Goal: Navigation & Orientation: Find specific page/section

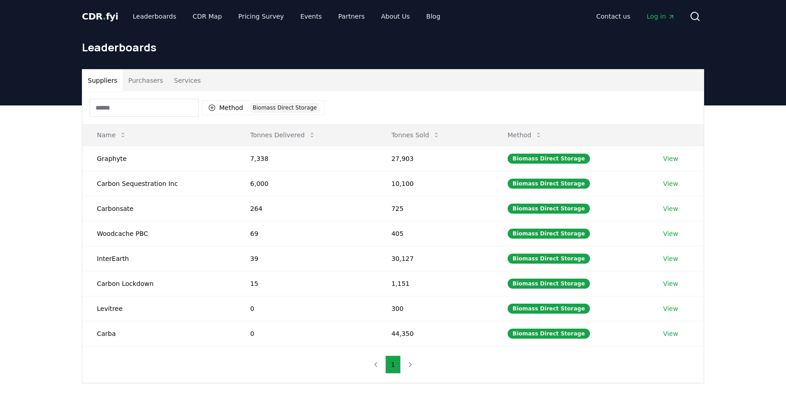
scroll to position [51, 0]
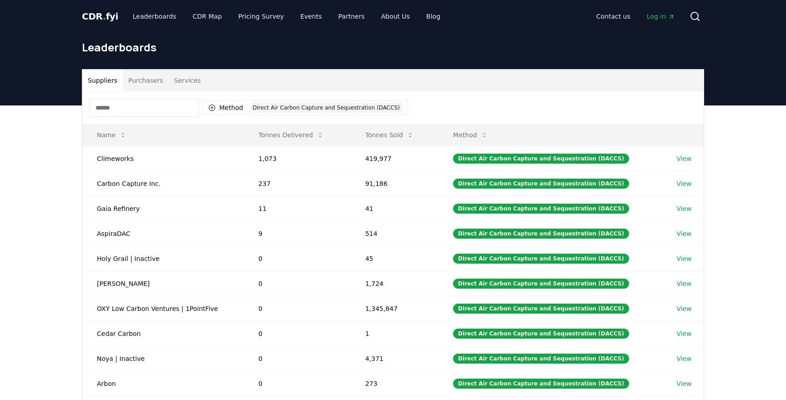
scroll to position [40, 0]
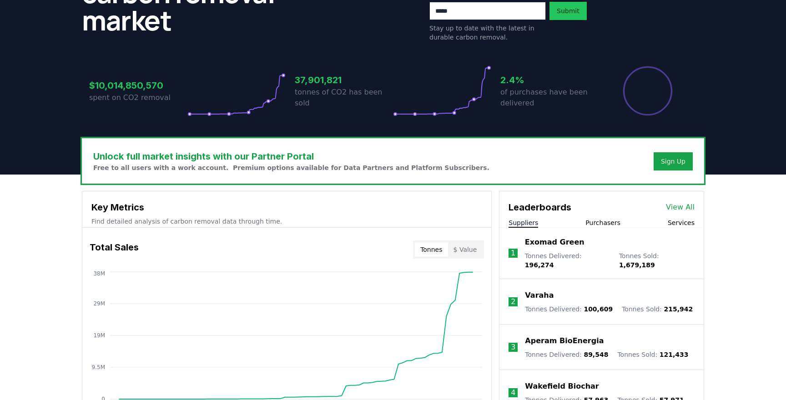
scroll to position [156, 0]
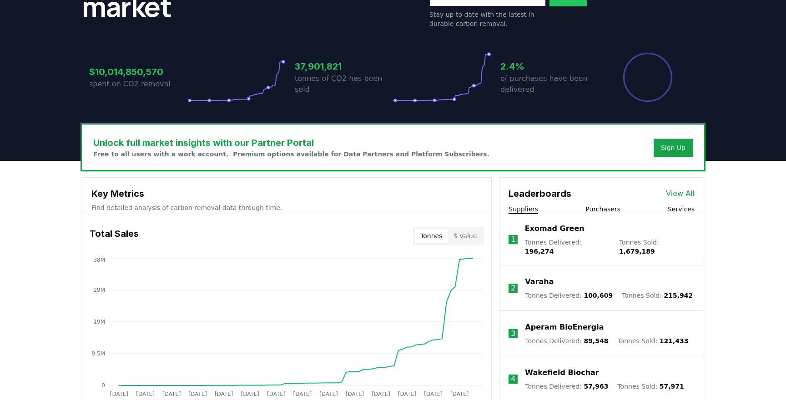
click at [685, 193] on link "View All" at bounding box center [680, 193] width 29 height 11
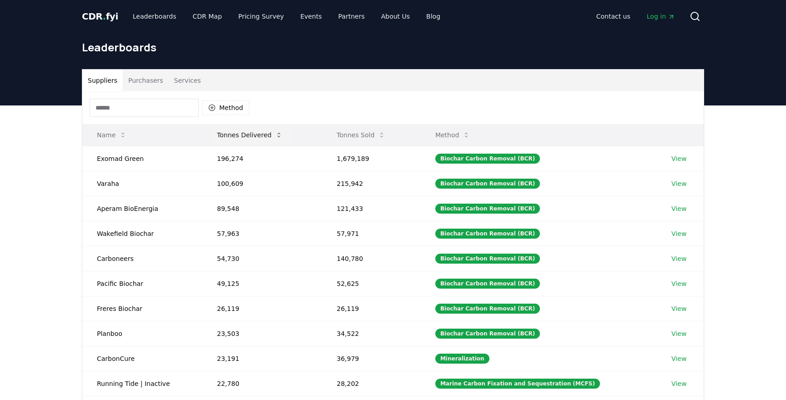
click at [264, 135] on button "Tonnes Delivered" at bounding box center [250, 135] width 80 height 18
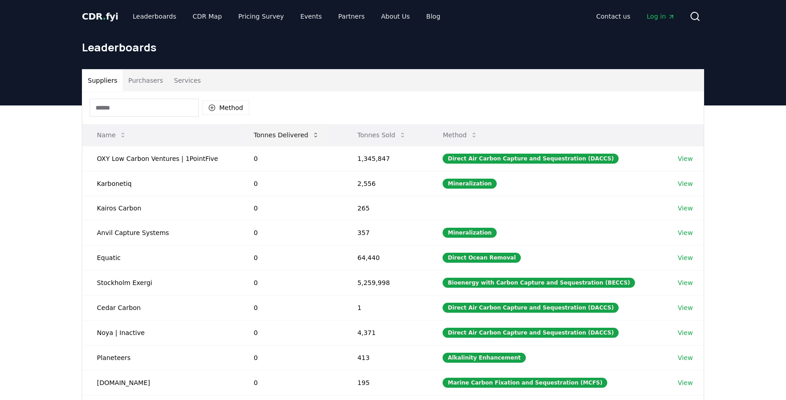
click at [271, 137] on button "Tonnes Delivered" at bounding box center [287, 135] width 80 height 18
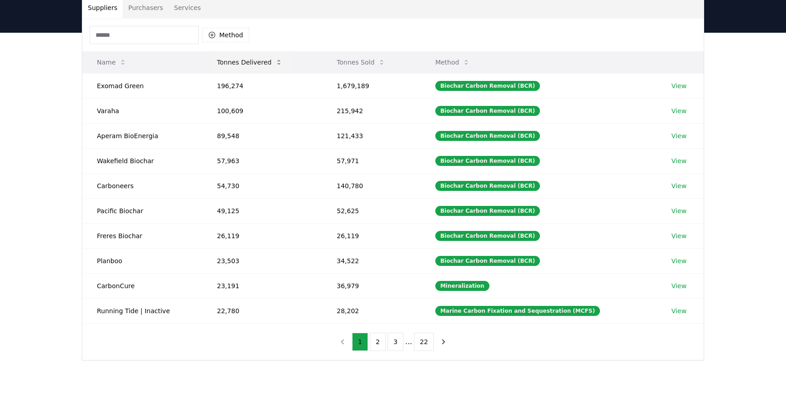
scroll to position [73, 0]
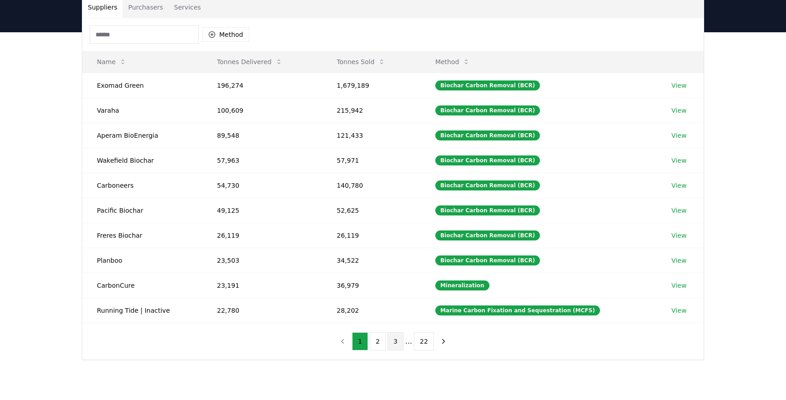
click at [393, 343] on button "3" at bounding box center [396, 341] width 16 height 18
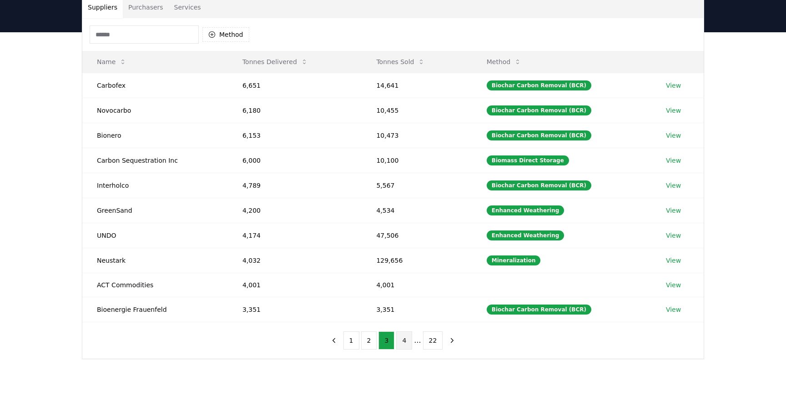
click at [404, 342] on button "4" at bounding box center [404, 341] width 16 height 18
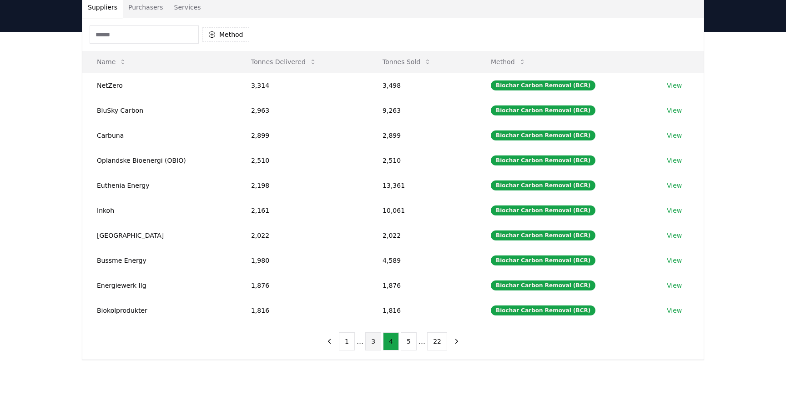
click at [371, 343] on button "3" at bounding box center [373, 341] width 16 height 18
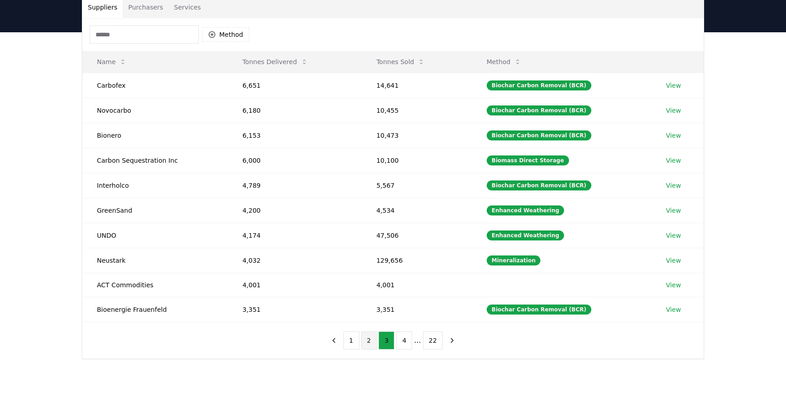
click at [363, 344] on button "2" at bounding box center [369, 341] width 16 height 18
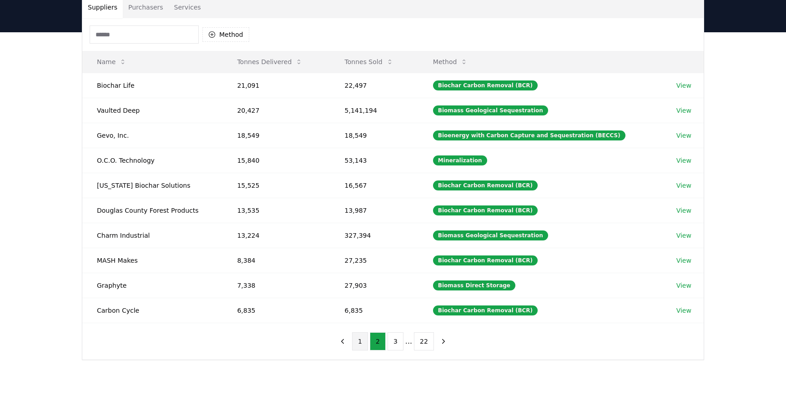
click at [360, 350] on button "1" at bounding box center [360, 341] width 16 height 18
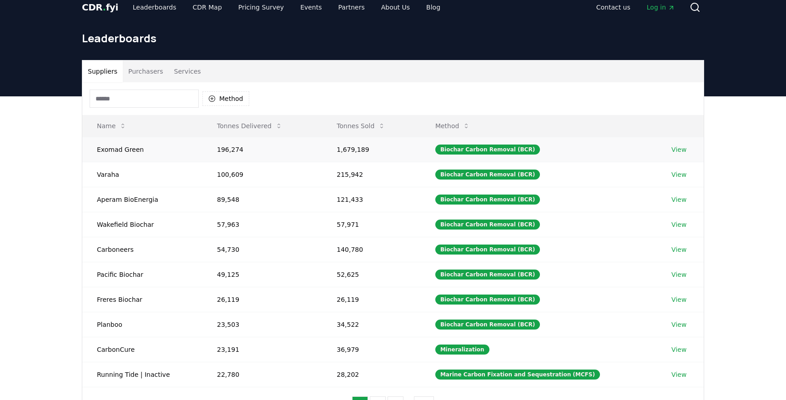
scroll to position [7, 0]
